Goal: Answer question/provide support

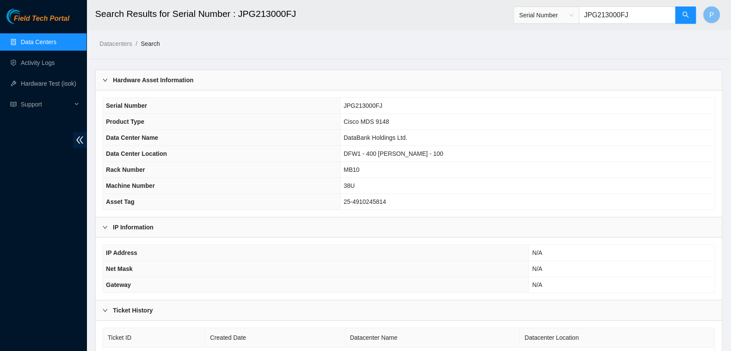
click at [56, 40] on link "Data Centers" at bounding box center [38, 42] width 35 height 7
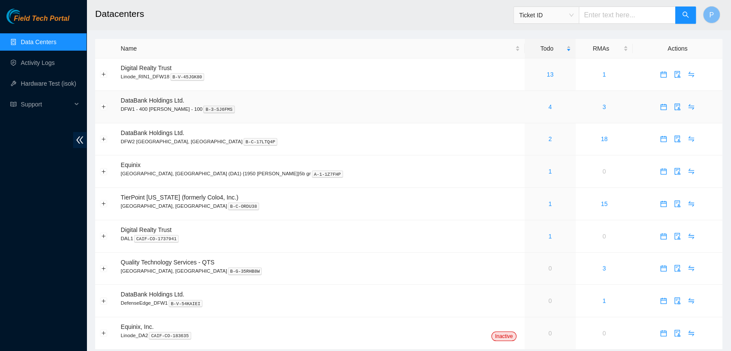
click at [525, 112] on td "4" at bounding box center [550, 107] width 51 height 32
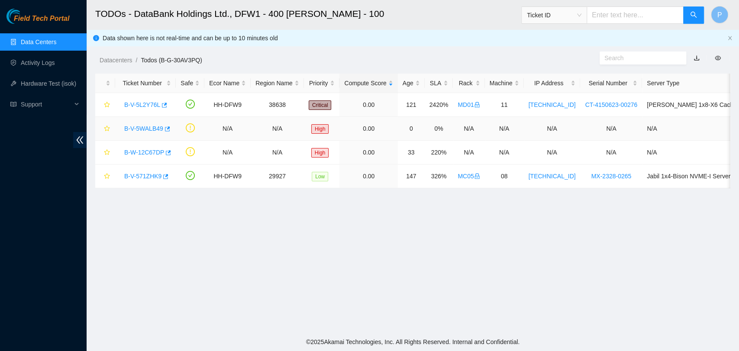
click at [140, 126] on link "B-V-5WALB49" at bounding box center [143, 128] width 39 height 7
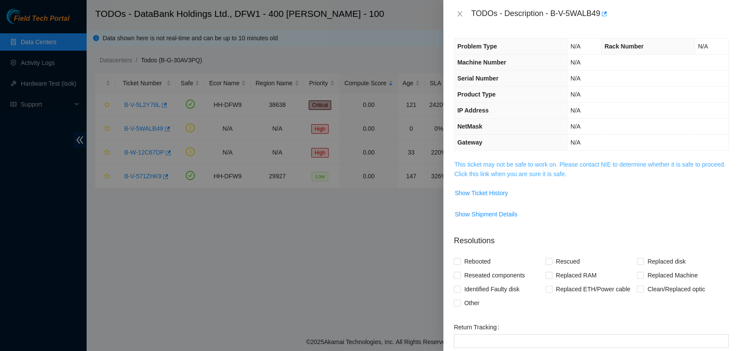
click at [573, 172] on link "This ticket may not be safe to work on. Please contact NIE to determine whether…" at bounding box center [589, 169] width 271 height 16
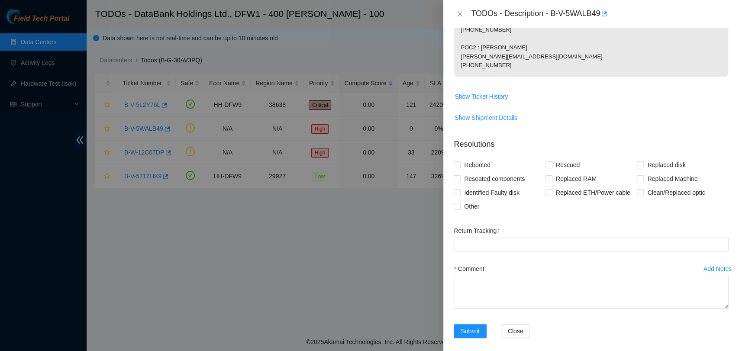
scroll to position [263, 0]
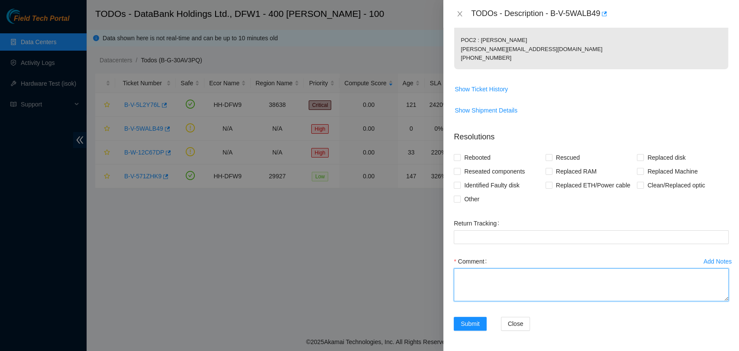
click at [578, 283] on textarea "Comment" at bounding box center [591, 284] width 275 height 33
paste textarea "The listed switches have been powered off, unracked, and packed into a box and …"
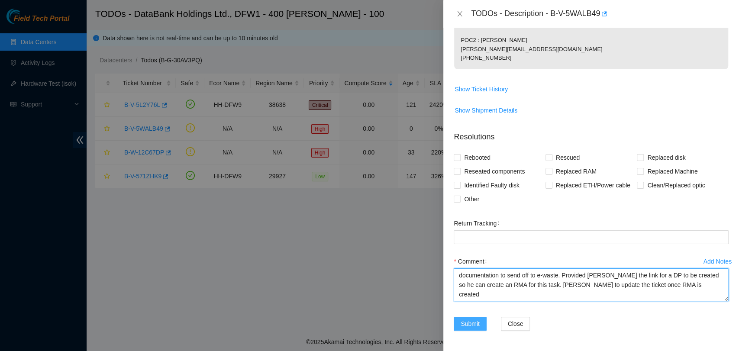
type textarea "The listed switches have been powered off, unracked, and packed into a box and …"
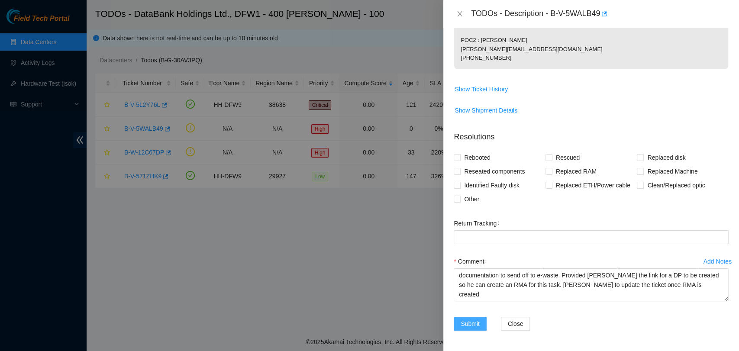
click at [478, 324] on span "Submit" at bounding box center [469, 324] width 19 height 10
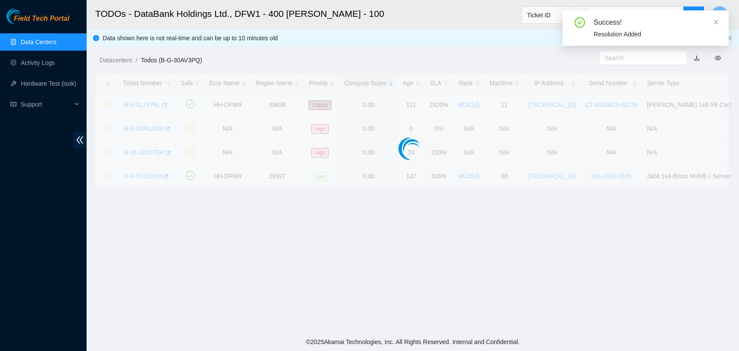
scroll to position [142, 0]
